Goal: Information Seeking & Learning: Learn about a topic

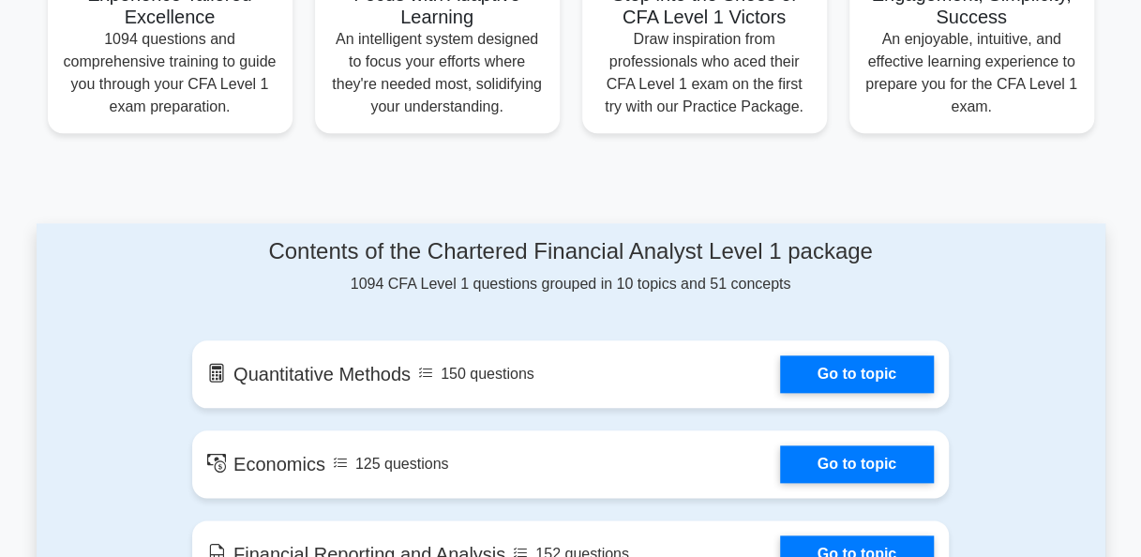
scroll to position [938, 0]
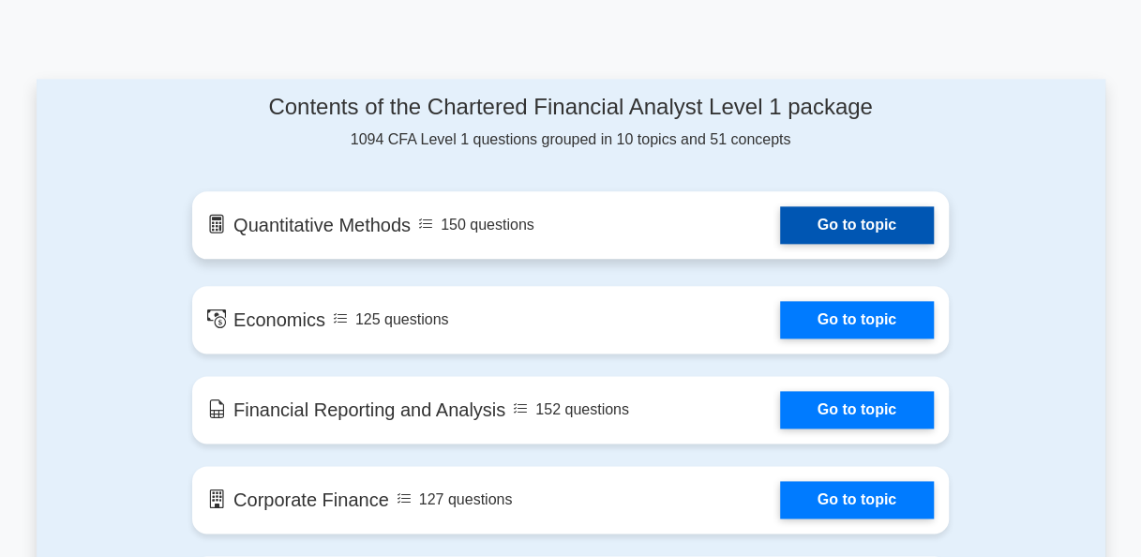
click at [869, 214] on link "Go to topic" at bounding box center [857, 225] width 154 height 38
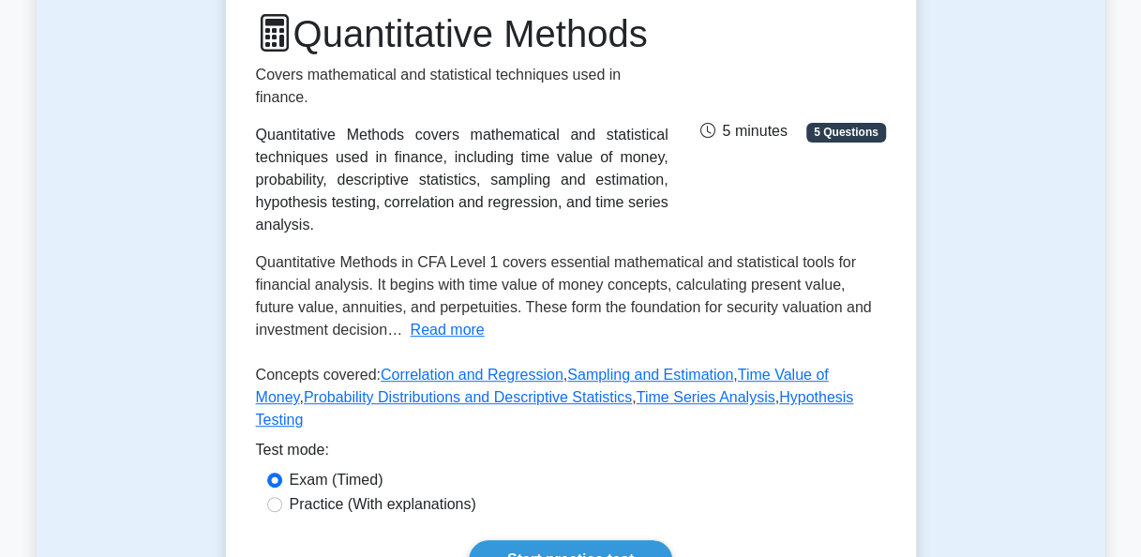
scroll to position [94, 0]
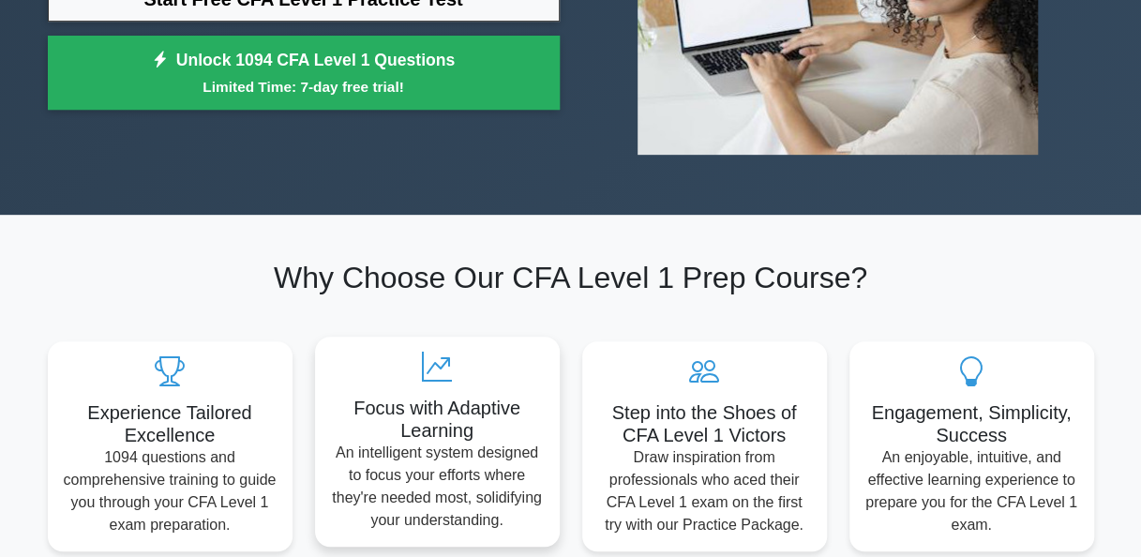
click at [478, 366] on icon at bounding box center [437, 367] width 215 height 30
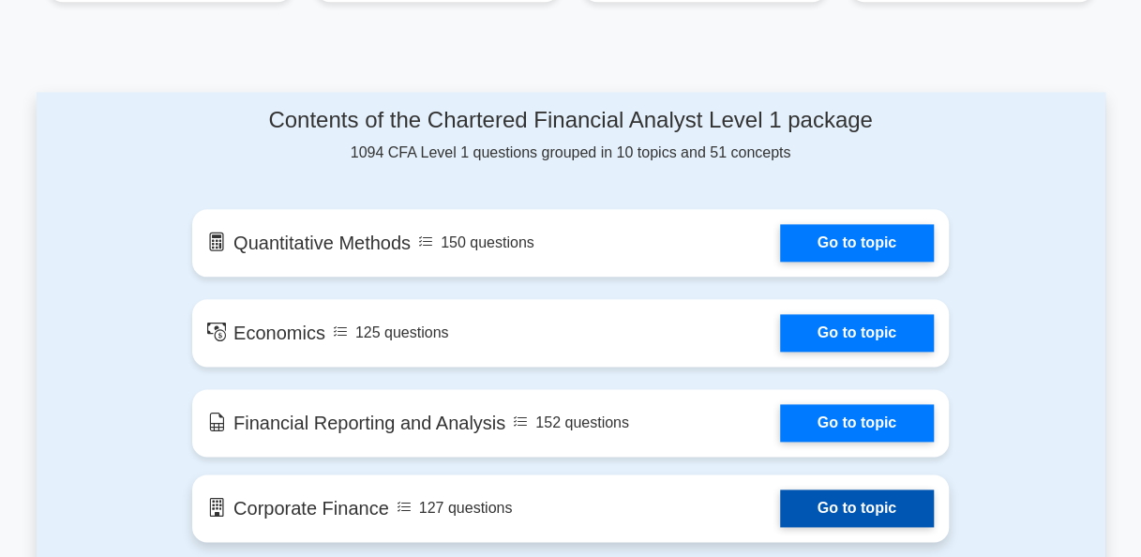
scroll to position [1031, 0]
